Goal: Find specific page/section: Find specific page/section

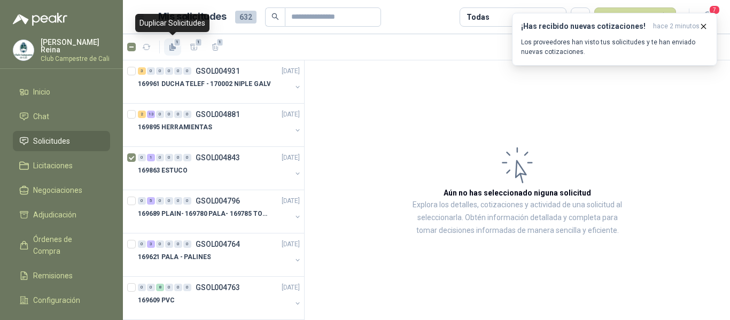
click at [180, 44] on span "1" at bounding box center [177, 42] width 7 height 9
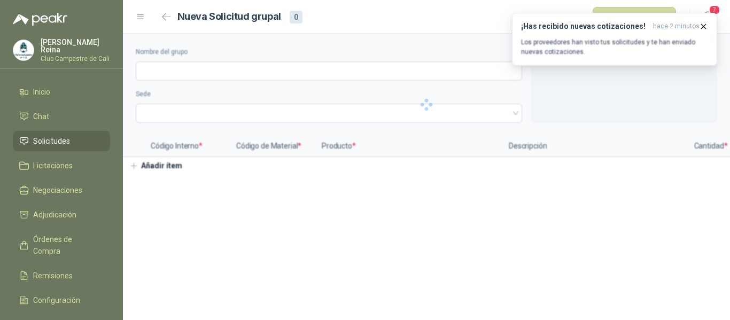
click at [64, 136] on span "Solicitudes" at bounding box center [51, 141] width 37 height 12
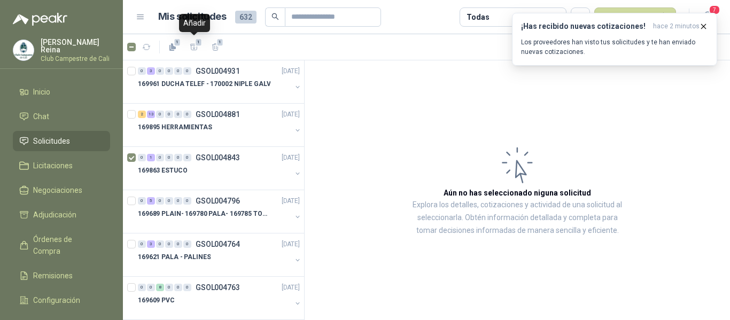
click at [194, 45] on icon "button" at bounding box center [194, 47] width 9 height 9
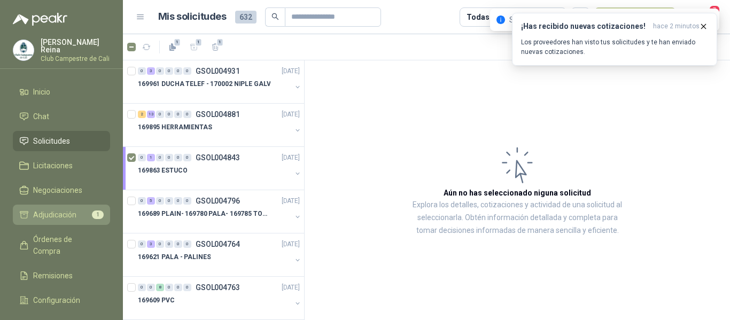
click at [73, 209] on span "Adjudicación" at bounding box center [54, 215] width 43 height 12
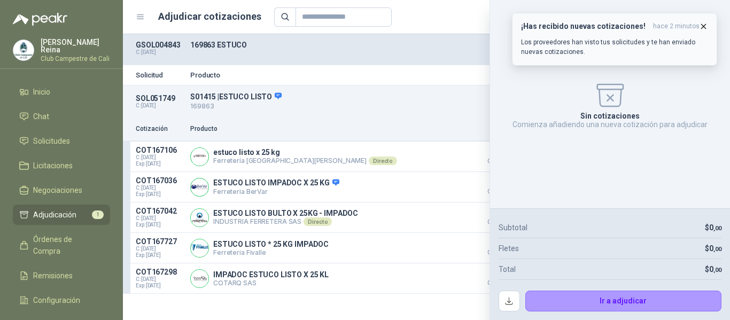
click at [701, 27] on icon "button" at bounding box center [703, 26] width 9 height 9
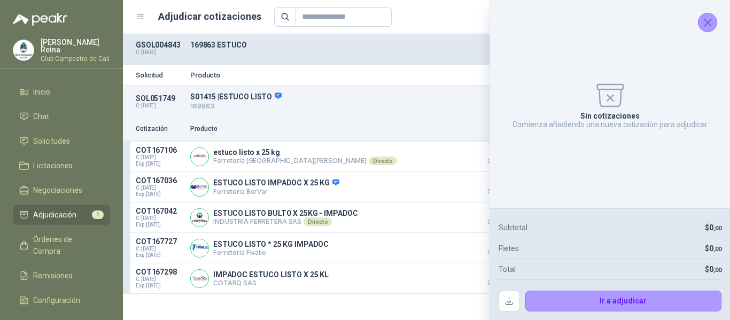
click at [703, 25] on icon "Cerrar" at bounding box center [707, 22] width 13 height 13
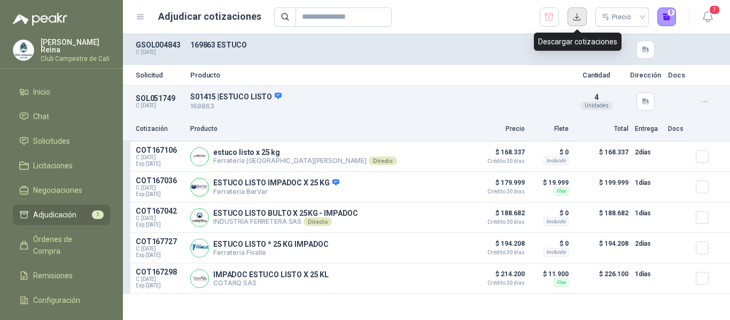
click at [577, 14] on button "button" at bounding box center [576, 16] width 19 height 19
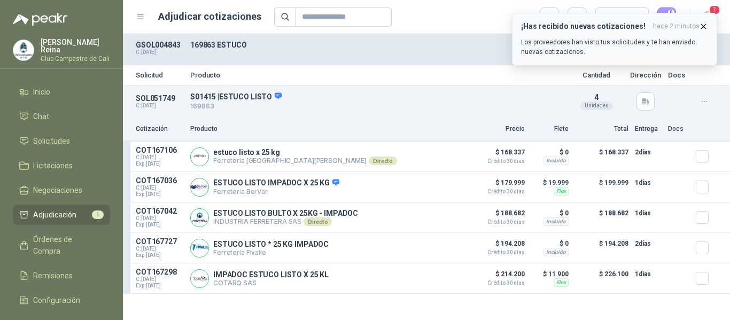
click at [706, 26] on icon "button" at bounding box center [703, 26] width 9 height 9
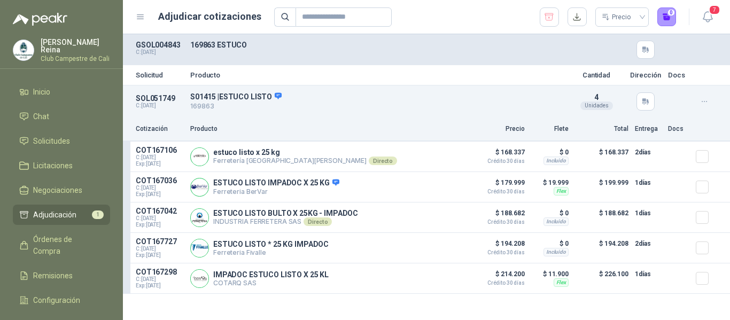
click at [551, 12] on icon "button" at bounding box center [549, 17] width 10 height 11
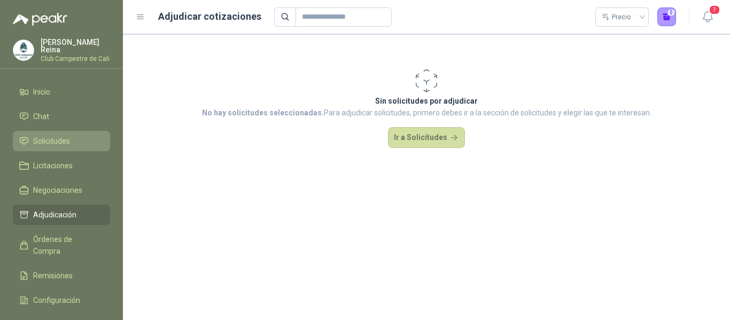
click at [67, 138] on span "Solicitudes" at bounding box center [51, 141] width 37 height 12
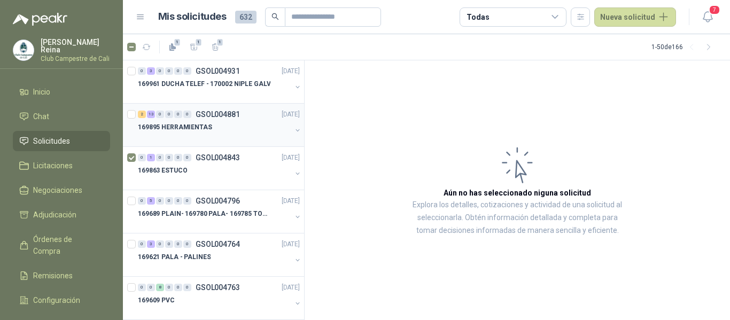
click at [136, 114] on div at bounding box center [132, 125] width 11 height 34
click at [198, 43] on span "13" at bounding box center [199, 42] width 10 height 9
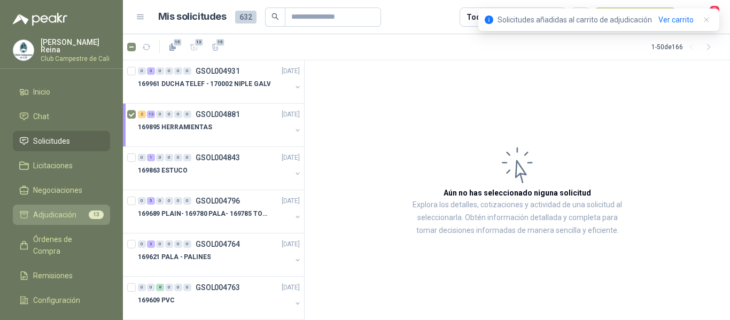
click at [66, 209] on span "Adjudicación" at bounding box center [54, 215] width 43 height 12
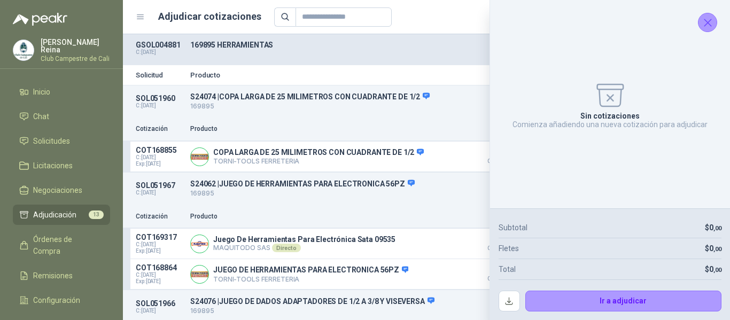
click at [707, 24] on icon "Cerrar" at bounding box center [707, 22] width 13 height 13
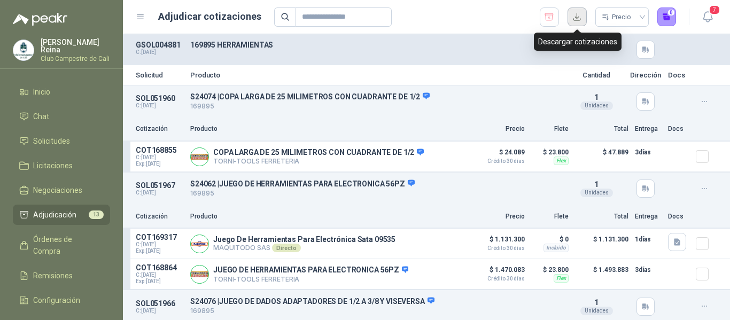
click at [574, 16] on button "button" at bounding box center [576, 16] width 19 height 19
